Goal: Task Accomplishment & Management: Complete application form

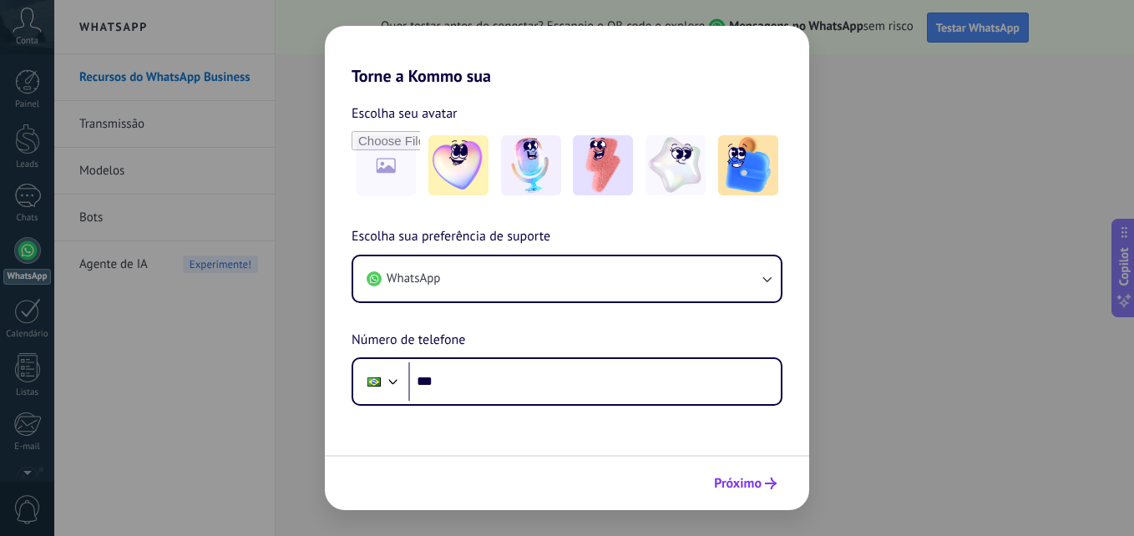
click at [770, 480] on icon "submit" at bounding box center [771, 484] width 12 height 12
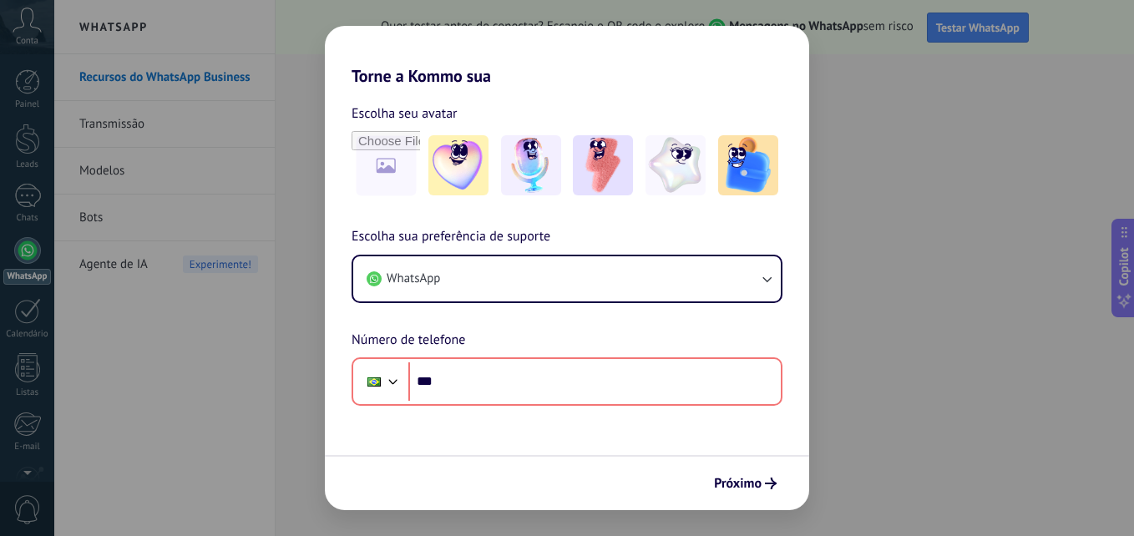
click at [911, 450] on div "Torne a Kommo sua Escolha seu avatar Escolha sua preferência de suporte WhatsAp…" at bounding box center [567, 268] width 1134 height 536
click at [905, 402] on div "Torne a Kommo sua Escolha seu avatar Escolha sua preferência de suporte WhatsAp…" at bounding box center [567, 268] width 1134 height 536
click at [220, 362] on div "Torne a Kommo sua Escolha seu avatar Escolha sua preferência de suporte WhatsAp…" at bounding box center [567, 268] width 1134 height 536
